Goal: Task Accomplishment & Management: Complete application form

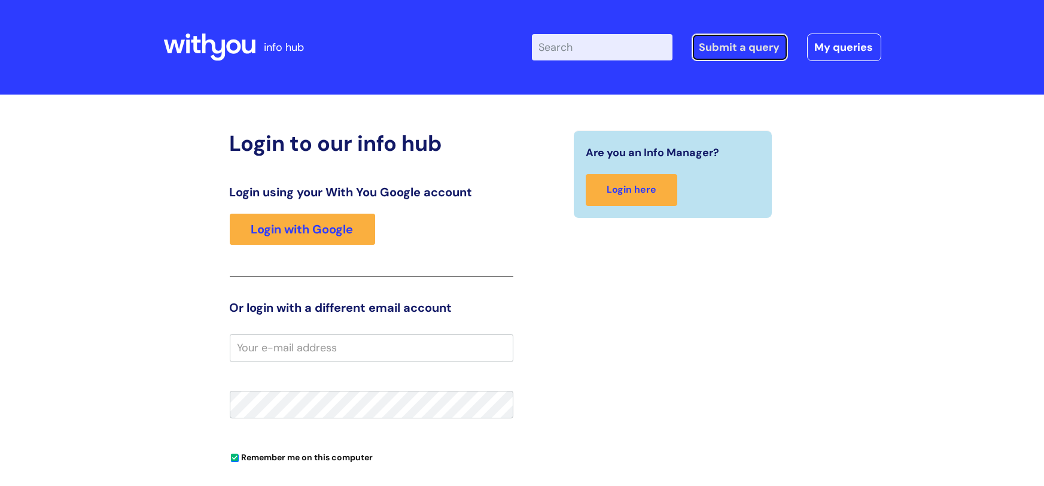
click at [740, 48] on link "Submit a query" at bounding box center [739, 47] width 96 height 28
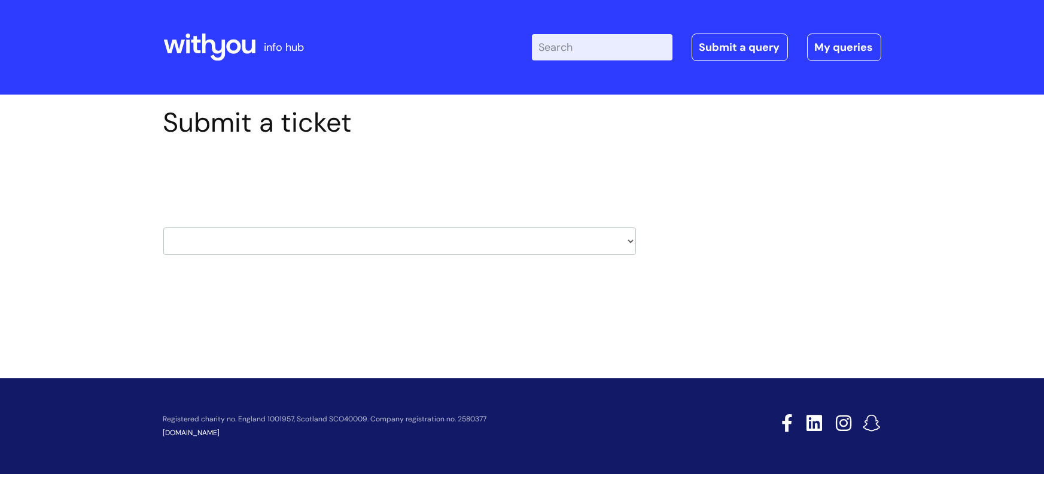
click at [631, 244] on select "HR / People IT and Support Clinical Drug Alerts Finance Accounts Data Support T…" at bounding box center [399, 241] width 472 height 28
select select "property_&_estates"
click at [163, 227] on select "HR / People IT and Support Clinical Drug Alerts Finance Accounts Data Support T…" at bounding box center [399, 241] width 472 height 28
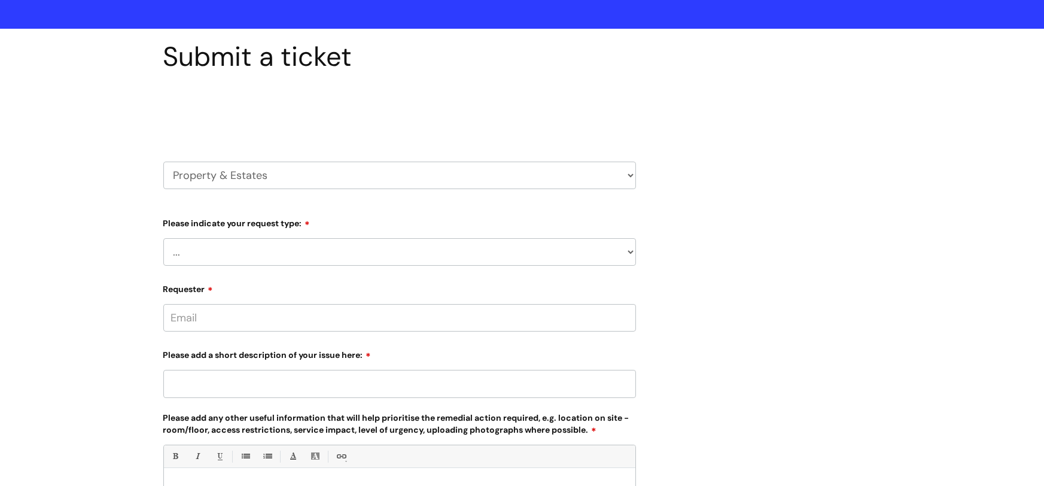
scroll to position [71, 0]
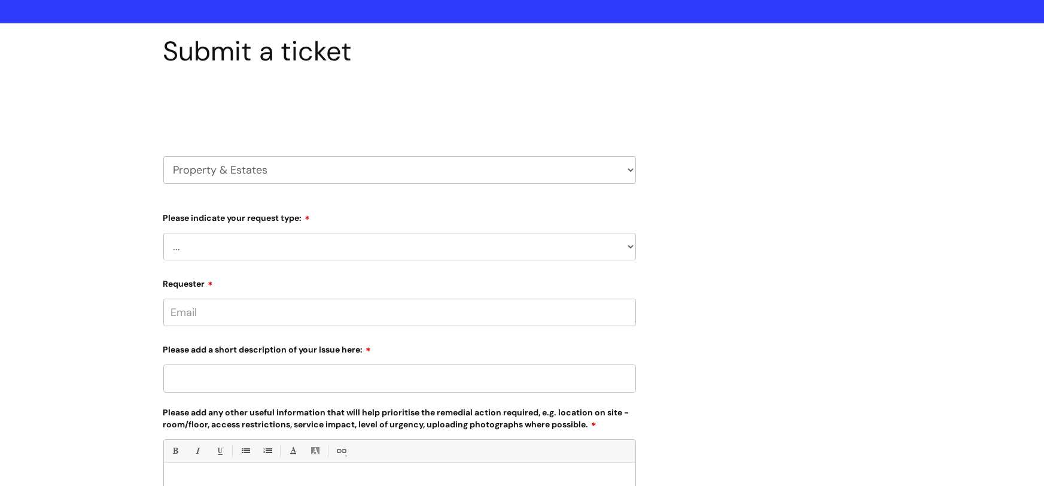
click at [176, 245] on select "... Facilities Support Lease/ Tenancy Agreements Health & Safety and Environmen…" at bounding box center [399, 247] width 472 height 28
select select "Facilities Support"
click at [163, 233] on select "... Facilities Support Lease/ Tenancy Agreements Health & Safety and Environmen…" at bounding box center [399, 247] width 472 height 28
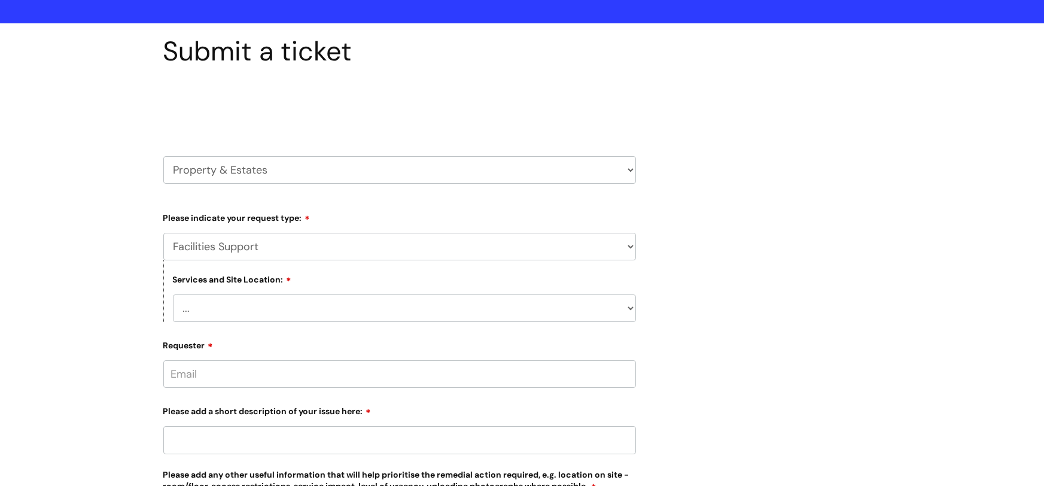
click at [187, 302] on select "... Cleethorpes Darlington Tubwell Darlington Coniscliffe Grimsby Preston Redca…" at bounding box center [404, 308] width 463 height 28
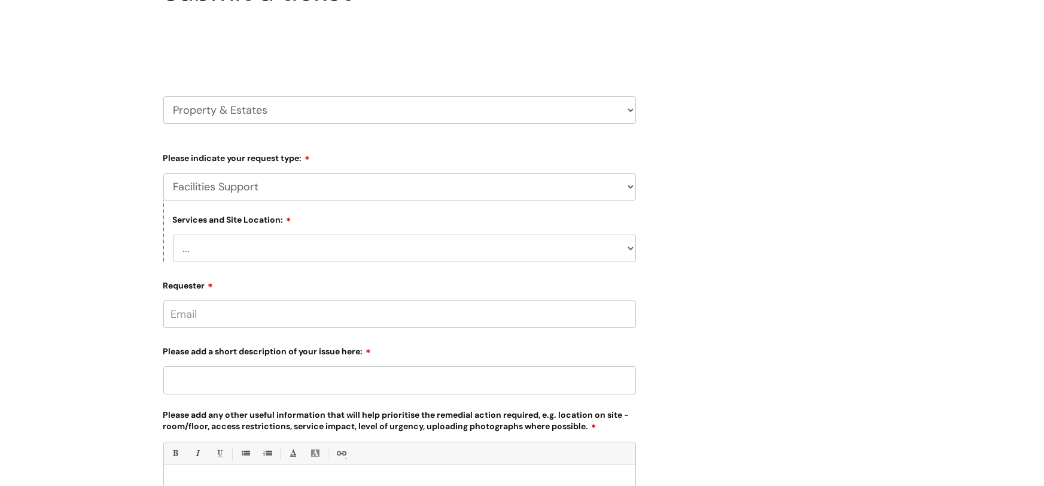
scroll to position [127, 0]
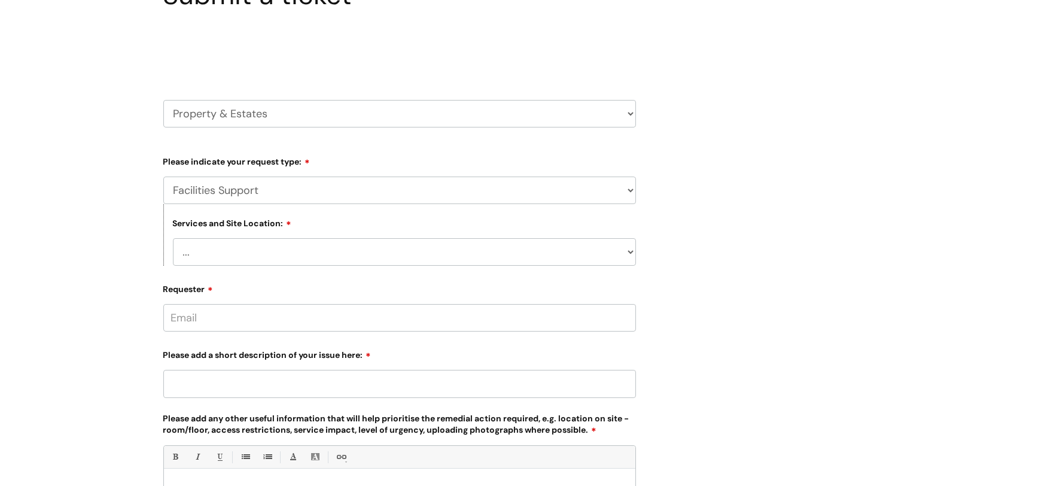
click at [211, 257] on select "... Cleethorpes Darlington Tubwell Darlington Coniscliffe Grimsby Preston Redca…" at bounding box center [404, 252] width 463 height 28
select select "Ayr"
click at [173, 238] on select "... Cleethorpes Darlington Tubwell Darlington Coniscliffe Grimsby Preston Redca…" at bounding box center [404, 252] width 463 height 28
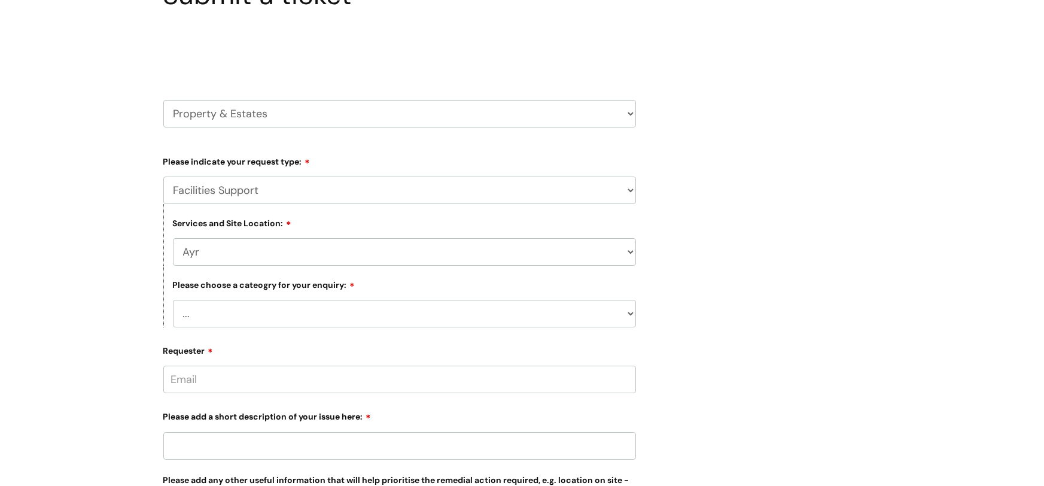
click at [213, 310] on select "... Electrical and Lighting Plumbing and Drainage Heating and Cooling Fixtures,…" at bounding box center [404, 314] width 463 height 28
select select "Electrical and Lighting"
click at [173, 300] on select "... Electrical and Lighting Plumbing and Drainage Heating and Cooling Fixtures,…" at bounding box center [404, 314] width 463 height 28
click at [199, 378] on input "Requester" at bounding box center [399, 379] width 472 height 28
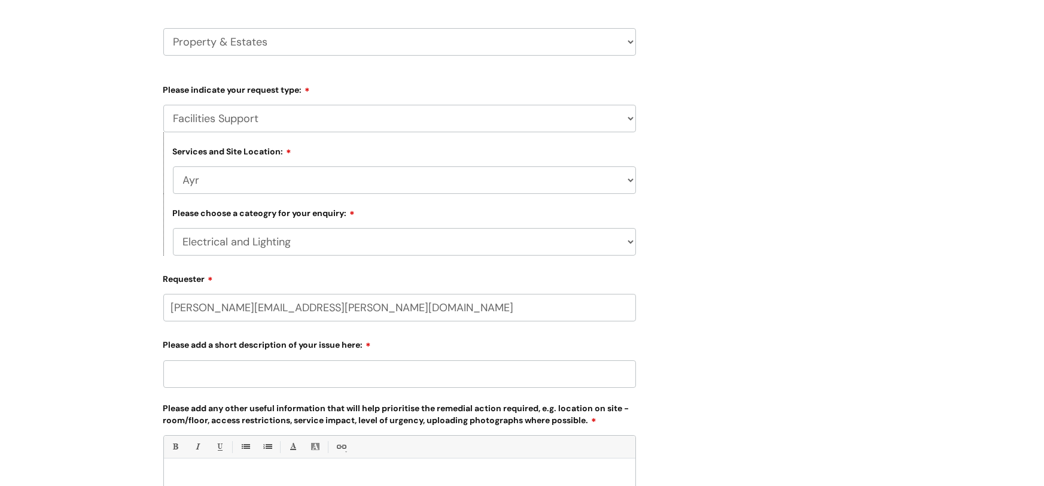
scroll to position [202, 0]
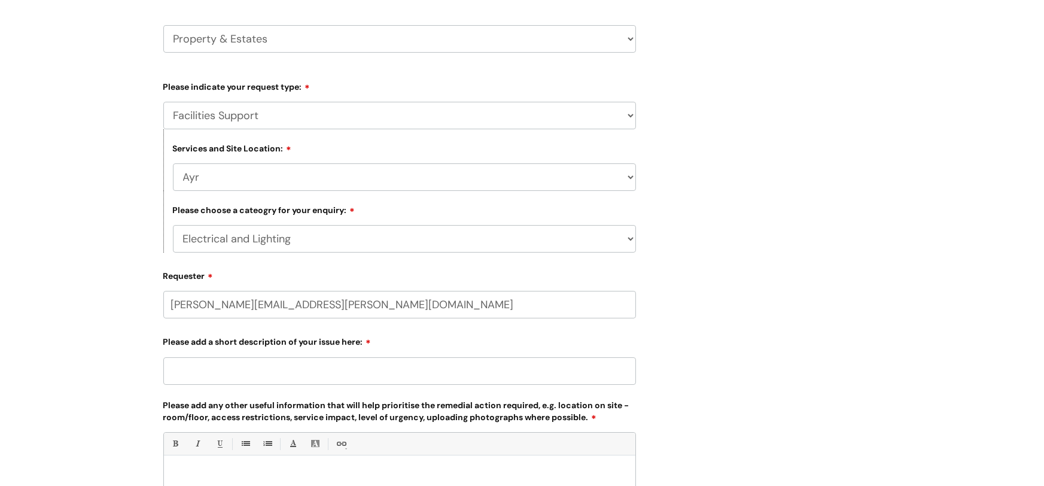
type input "johnny.lusk@wearewithyou.org.uk"
click at [288, 366] on div "Please add a short description of your issue here:" at bounding box center [399, 359] width 472 height 53
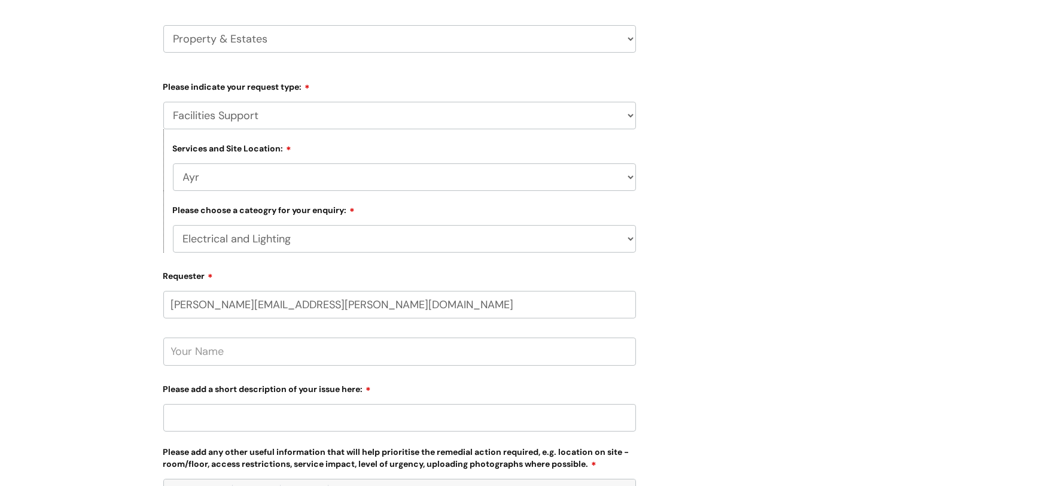
click at [196, 345] on input "text" at bounding box center [399, 351] width 472 height 28
type input "U"
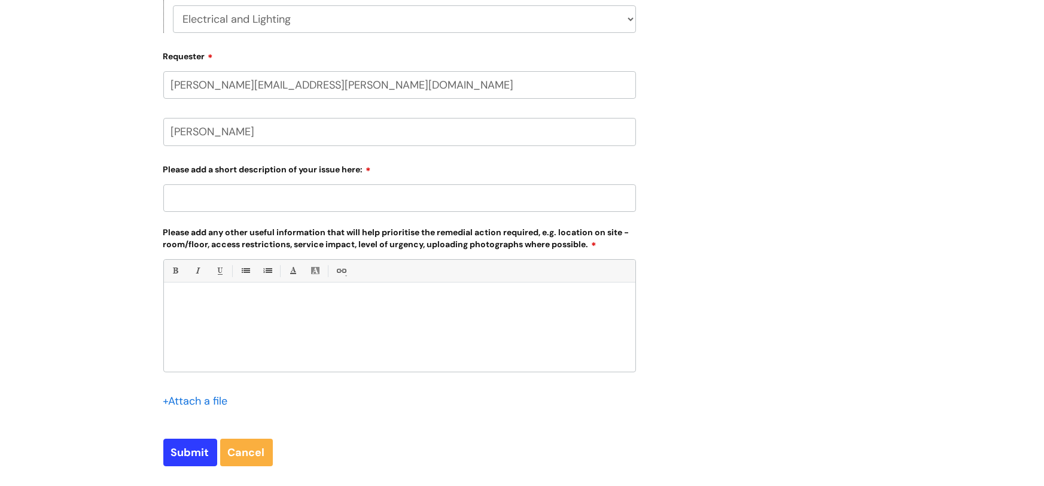
scroll to position [425, 0]
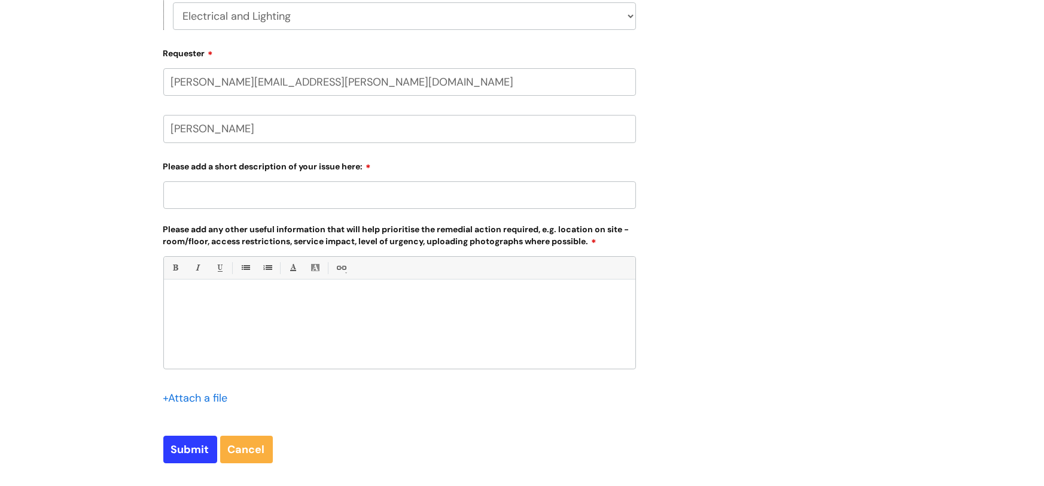
type input "Johnny Lusk"
click at [187, 391] on input "file" at bounding box center [193, 396] width 60 height 15
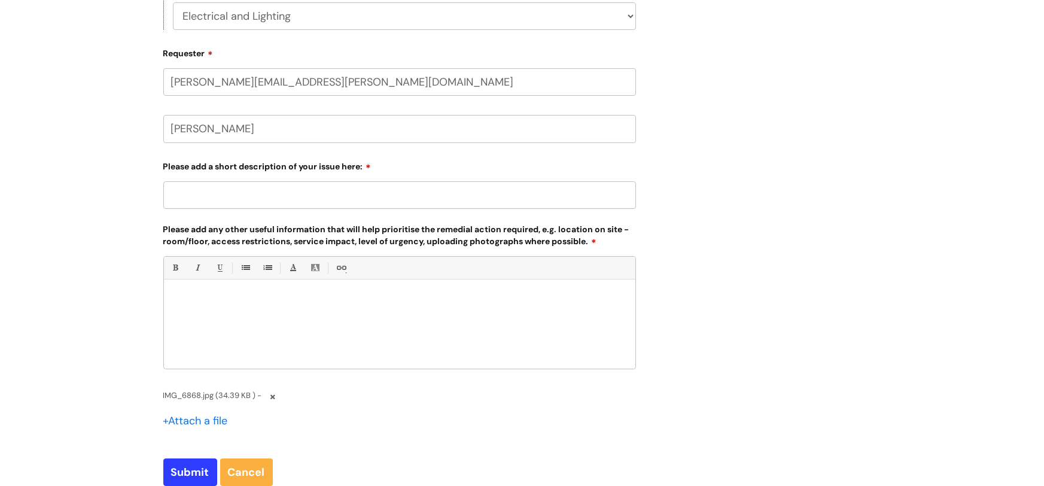
click at [186, 422] on input "file" at bounding box center [193, 419] width 60 height 15
click at [174, 193] on input "Please add a short description of your issue here:" at bounding box center [399, 195] width 472 height 28
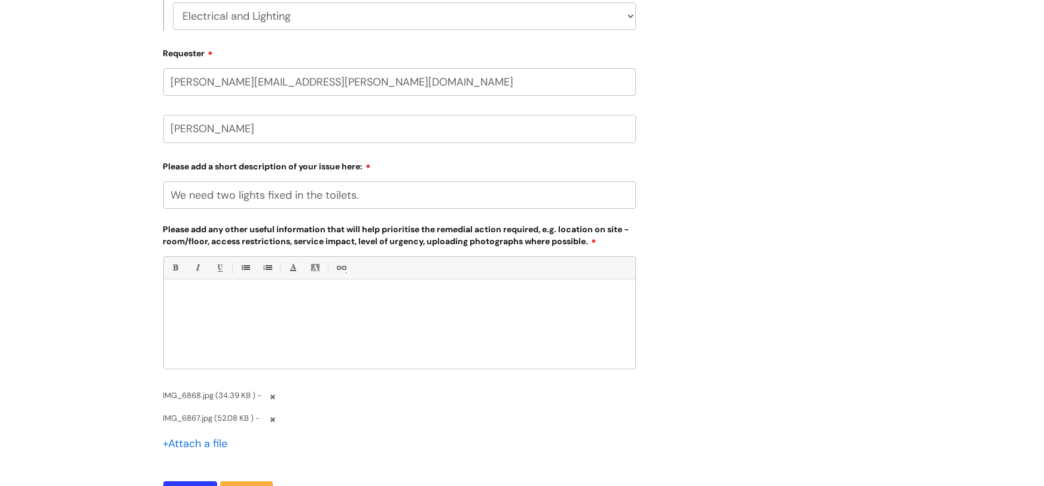
type input "We need two lights fixed in the toilets."
click at [193, 295] on p at bounding box center [399, 300] width 453 height 11
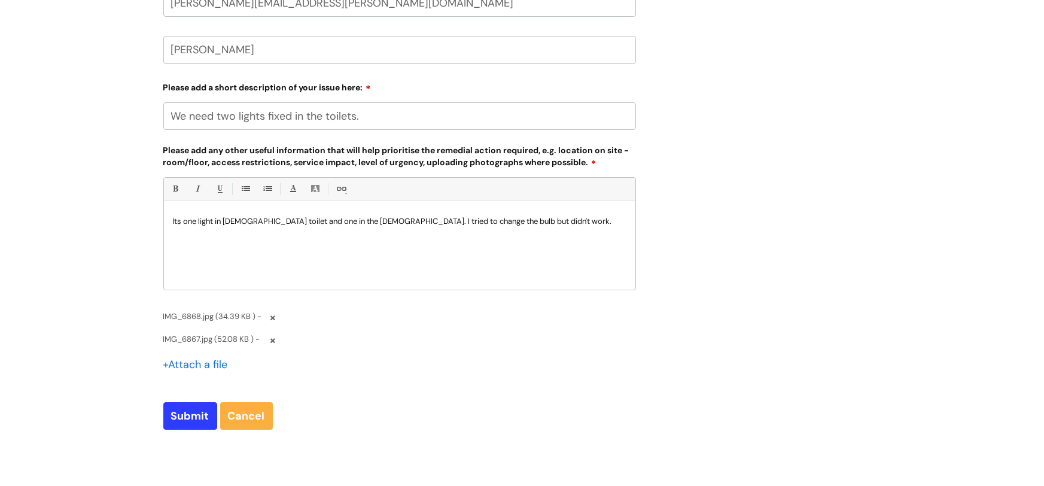
scroll to position [562, 0]
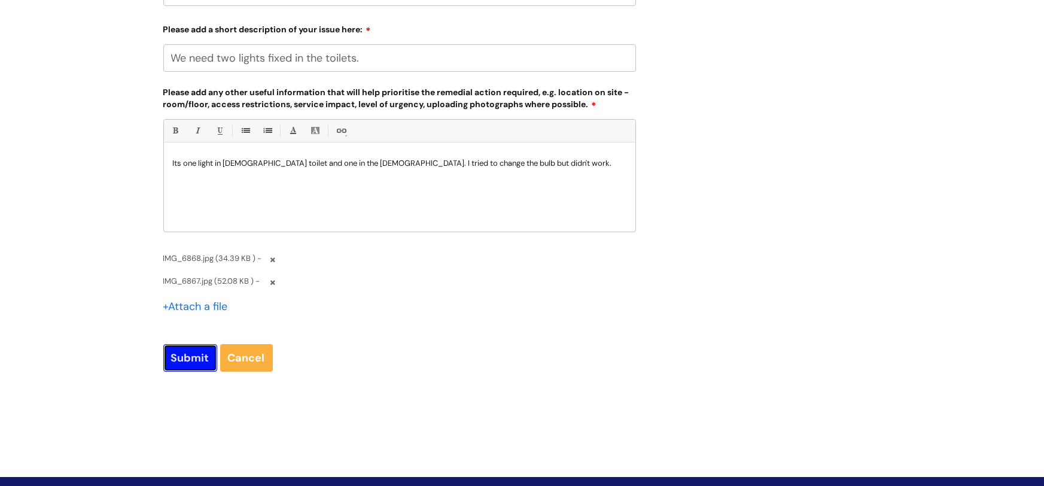
click at [177, 359] on input "Submit" at bounding box center [190, 358] width 54 height 28
type input "Please Wait..."
